Goal: Communication & Community: Answer question/provide support

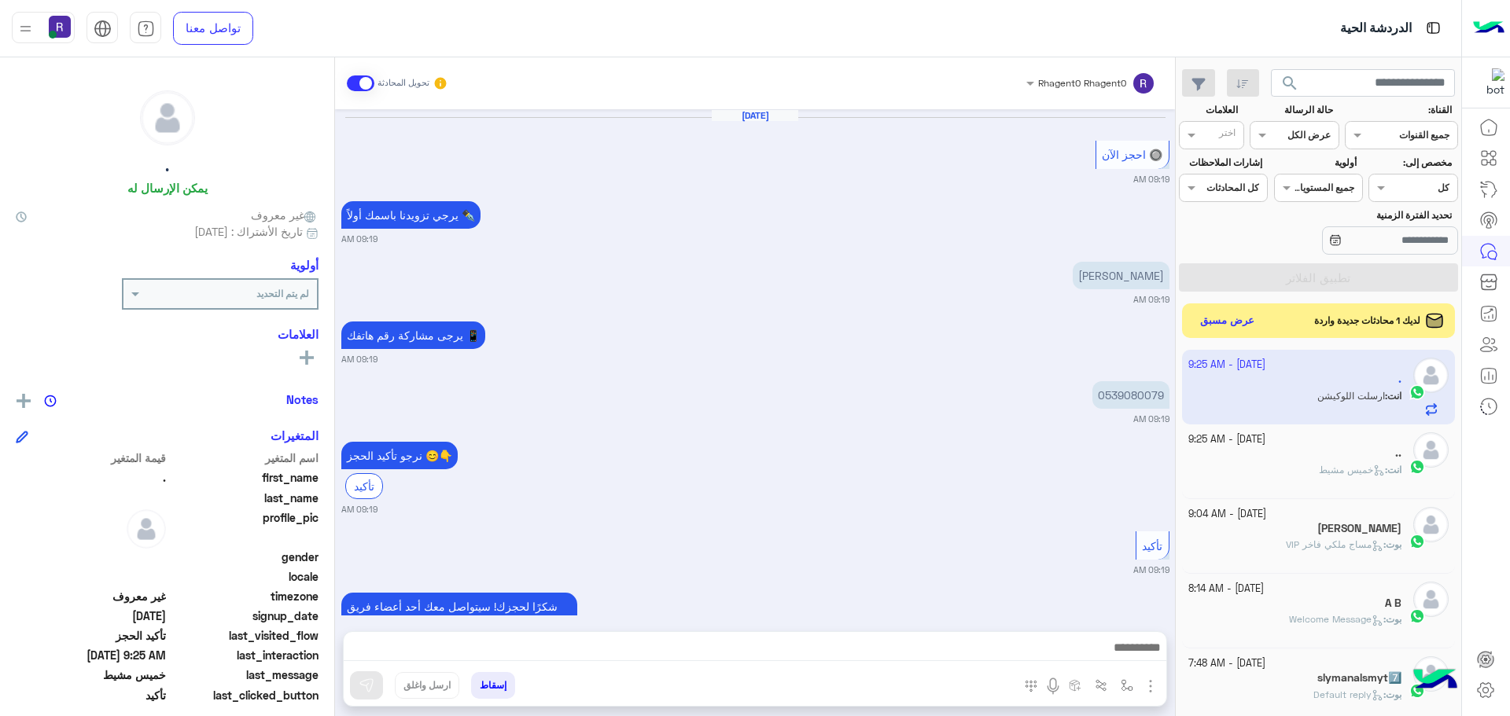
scroll to position [846, 0]
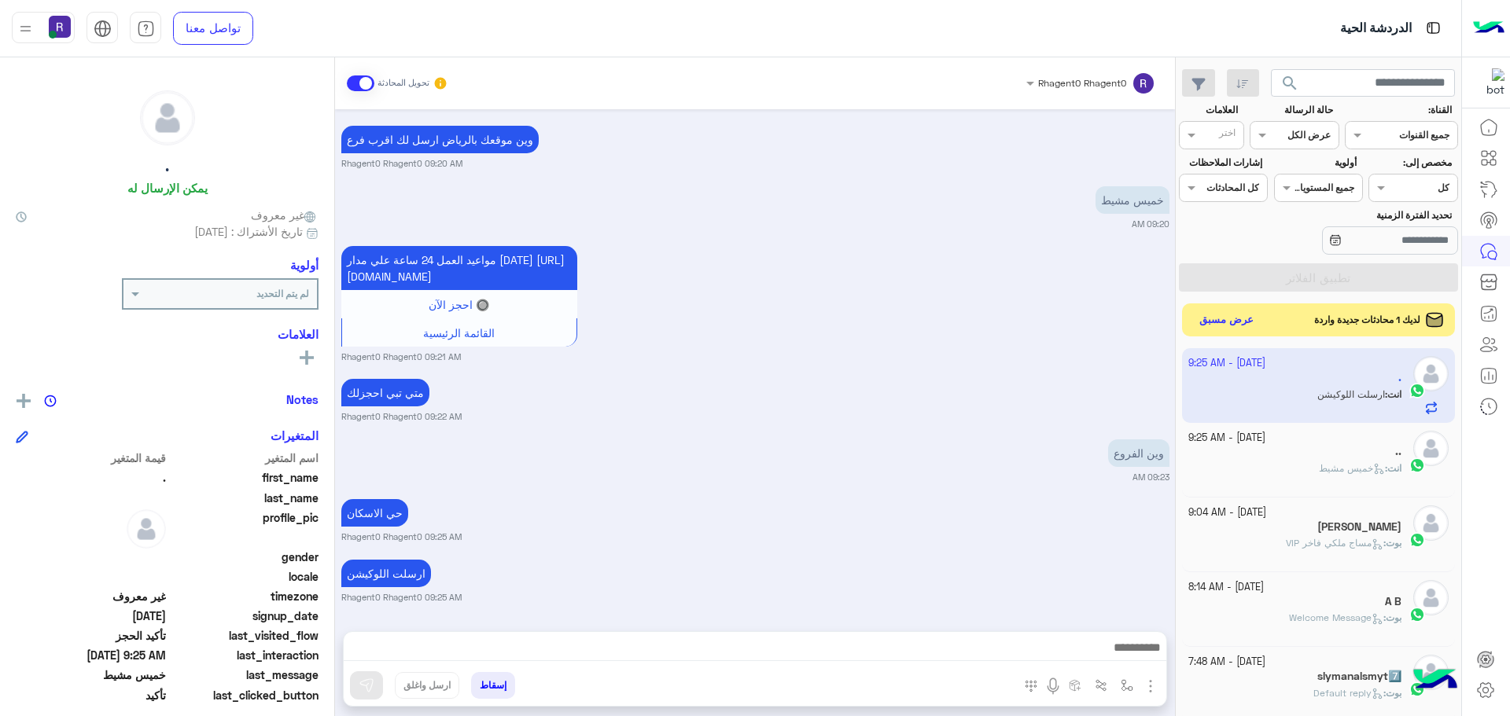
click at [1215, 328] on button "عرض مسبق" at bounding box center [1227, 320] width 66 height 21
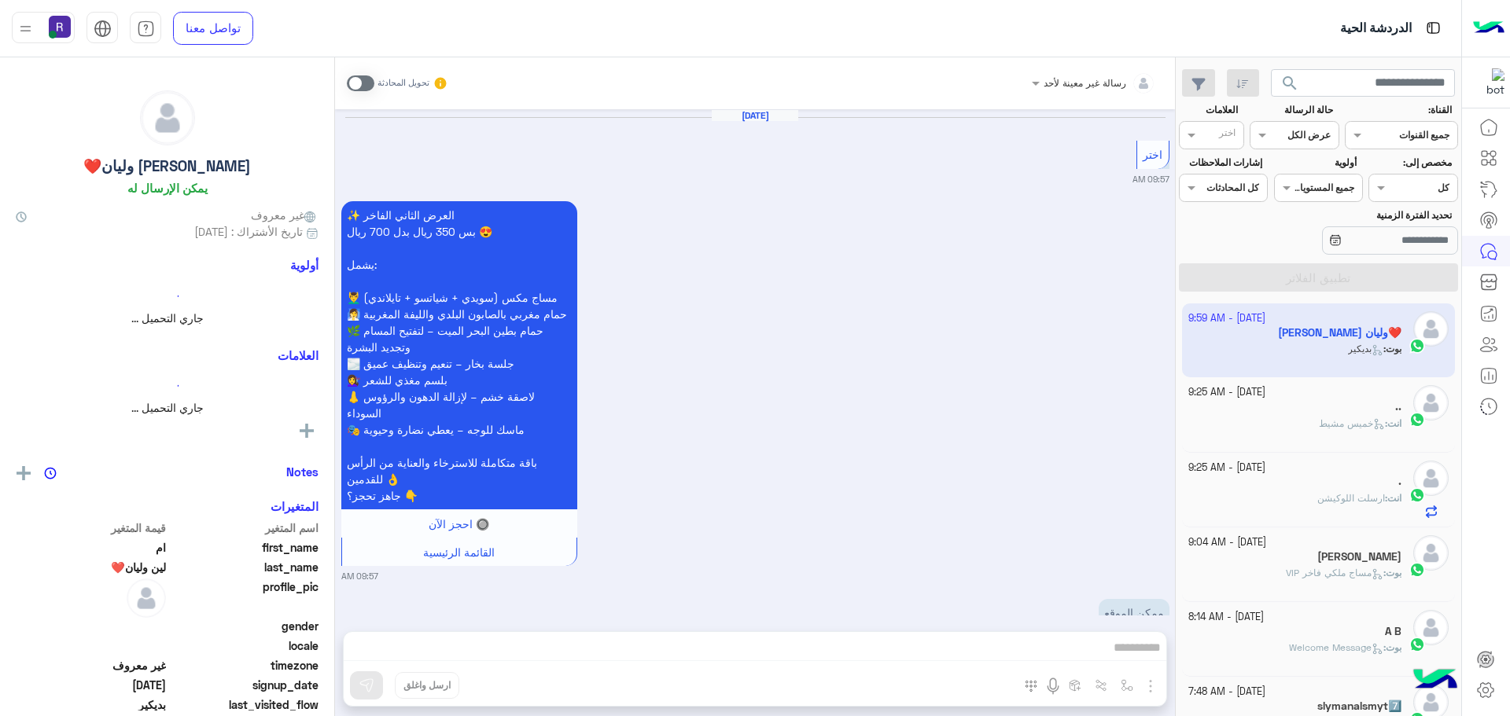
scroll to position [2371, 0]
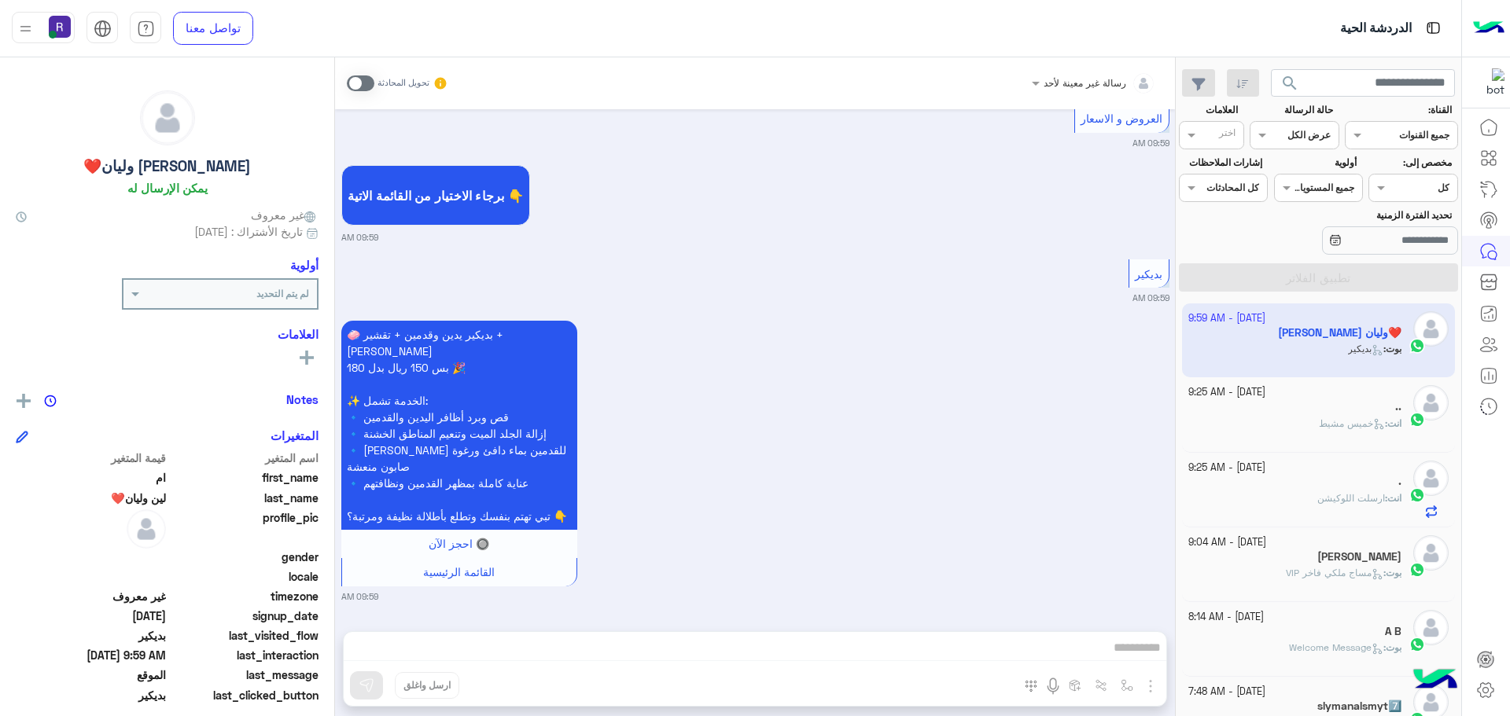
click at [1258, 425] on div "انت : [DATE][PERSON_NAME]" at bounding box center [1295, 431] width 214 height 28
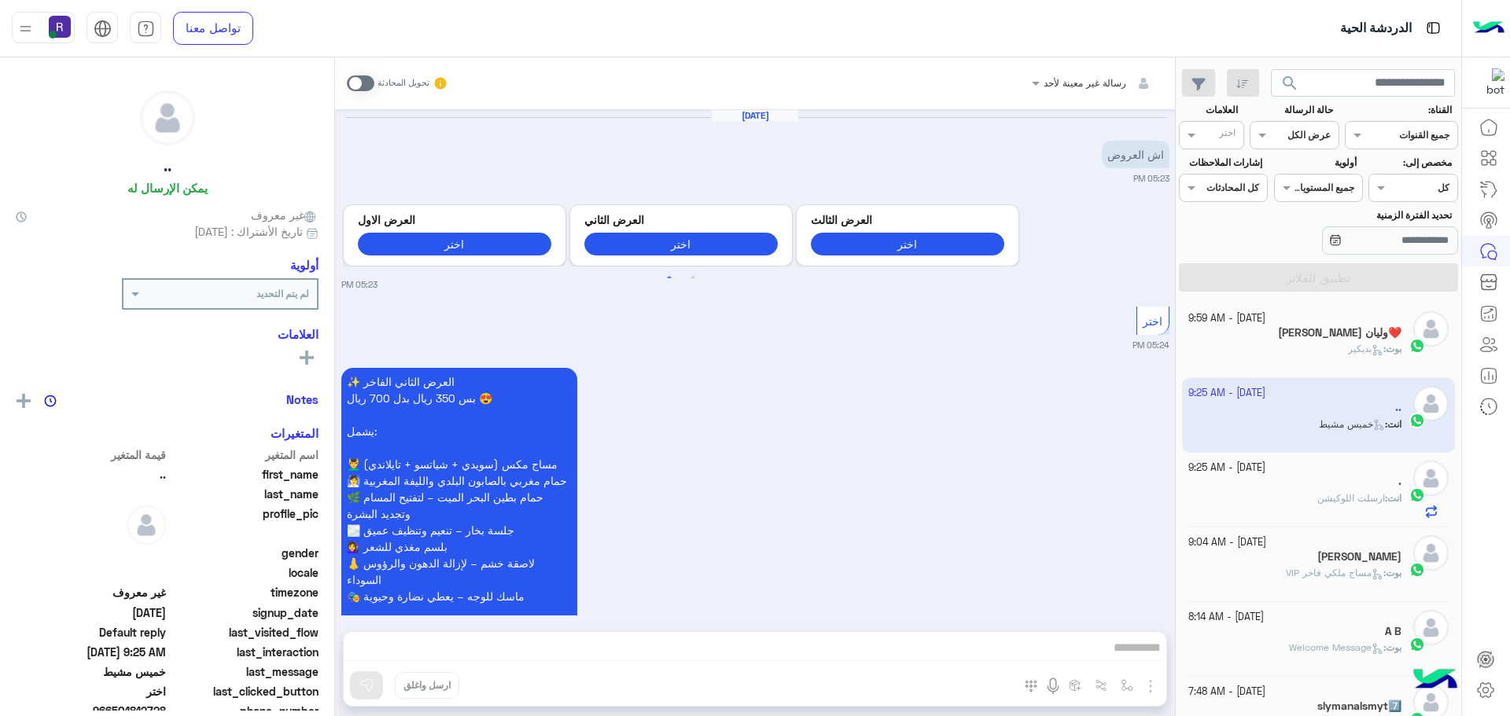
scroll to position [1373, 0]
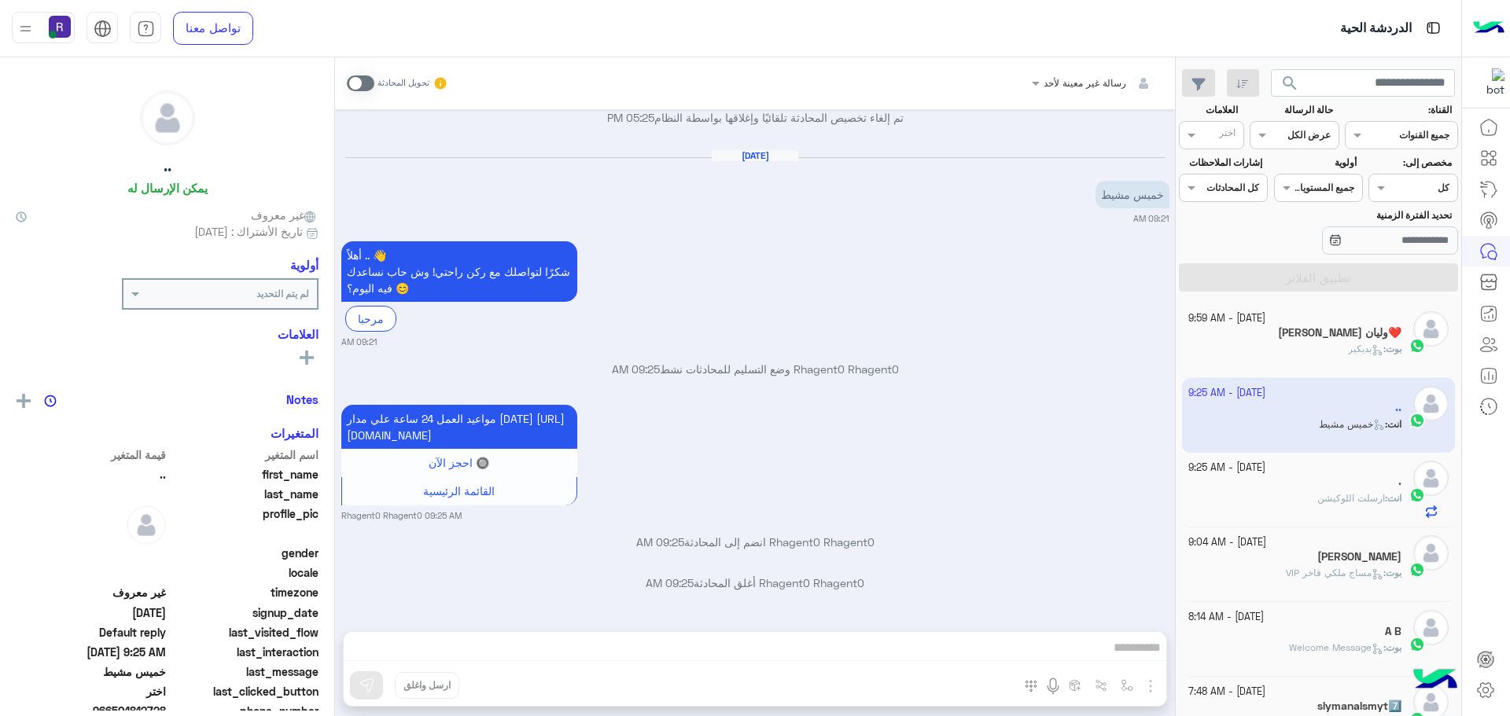
click at [1265, 462] on small "[DATE] - 9:25 AM" at bounding box center [1226, 468] width 77 height 15
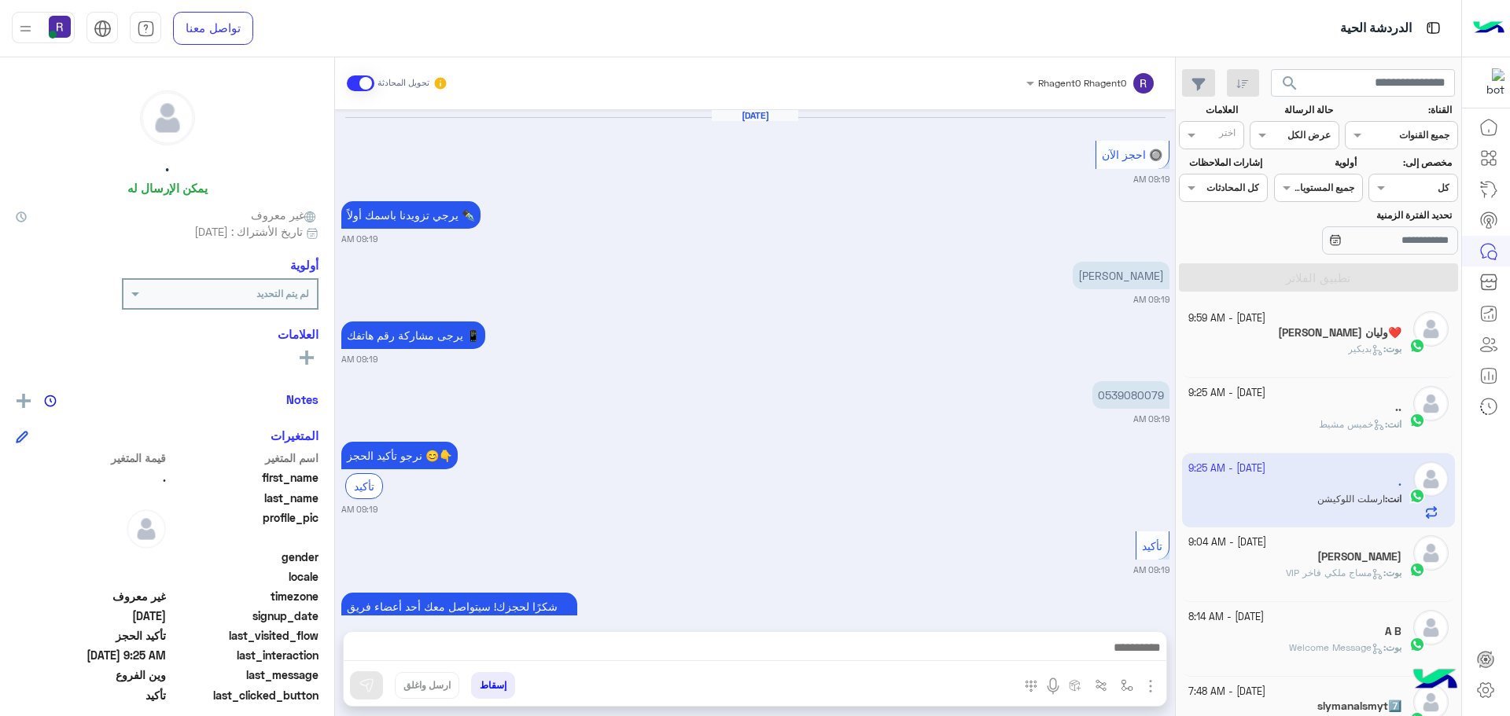
scroll to position [846, 0]
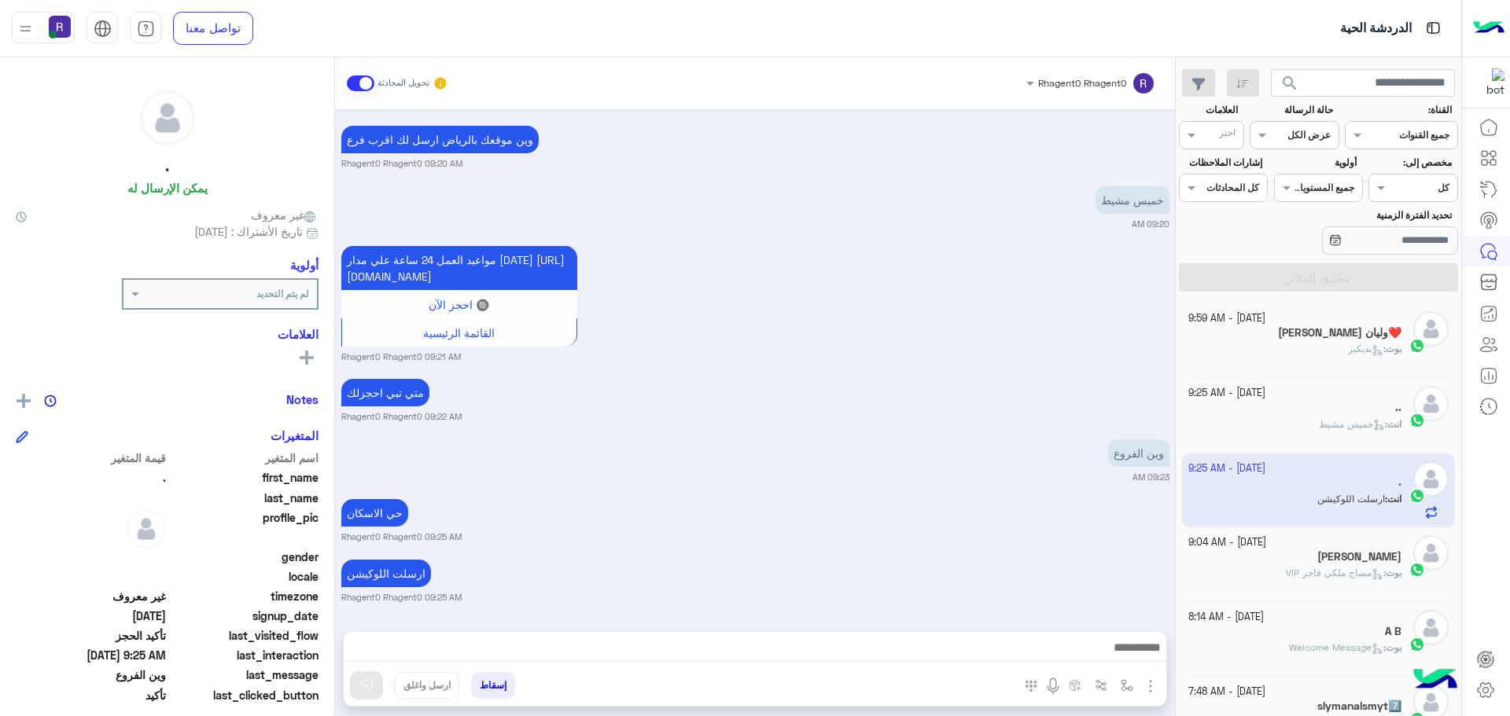
click at [356, 85] on span at bounding box center [361, 84] width 28 height 16
